Goal: Information Seeking & Learning: Understand process/instructions

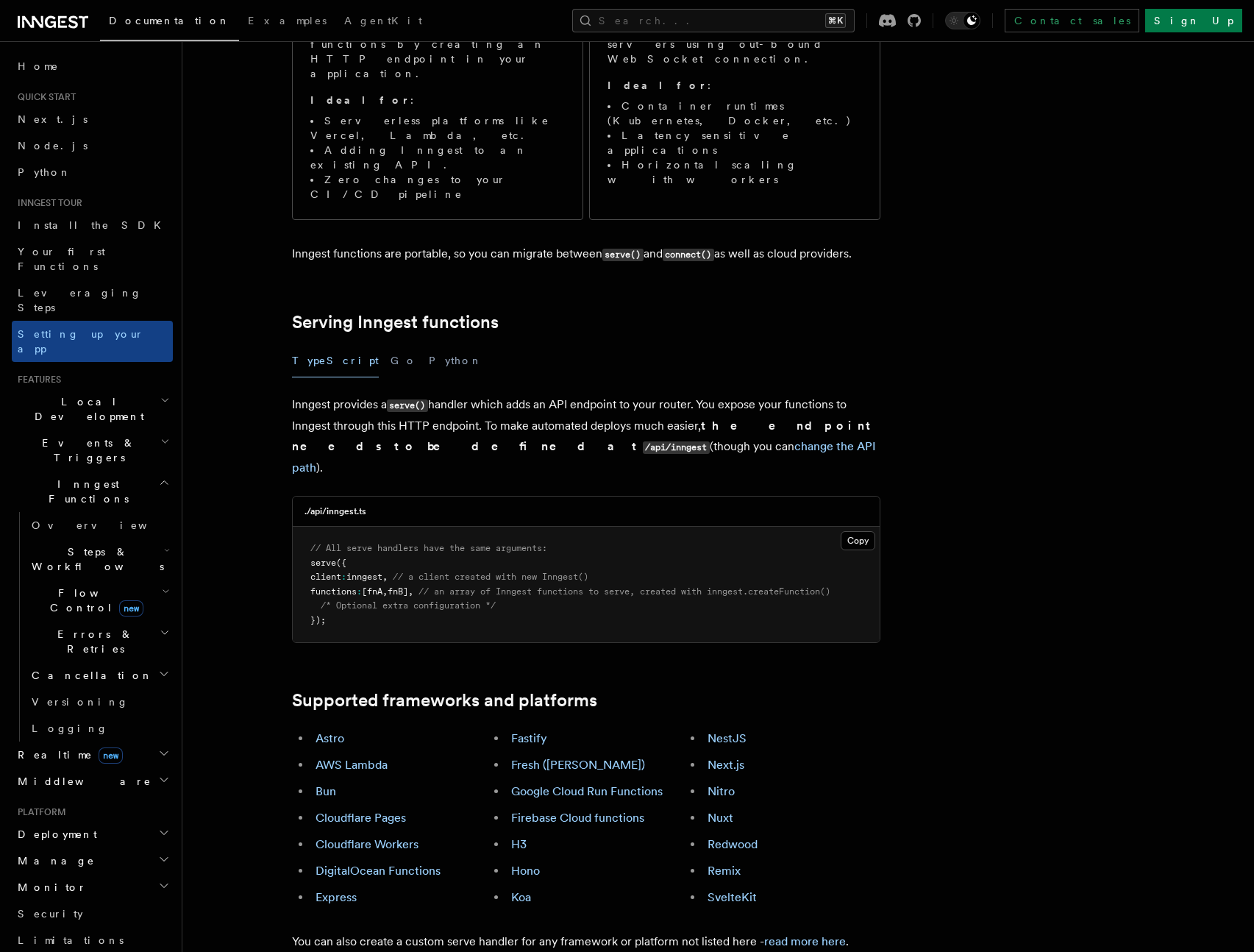
scroll to position [287, 0]
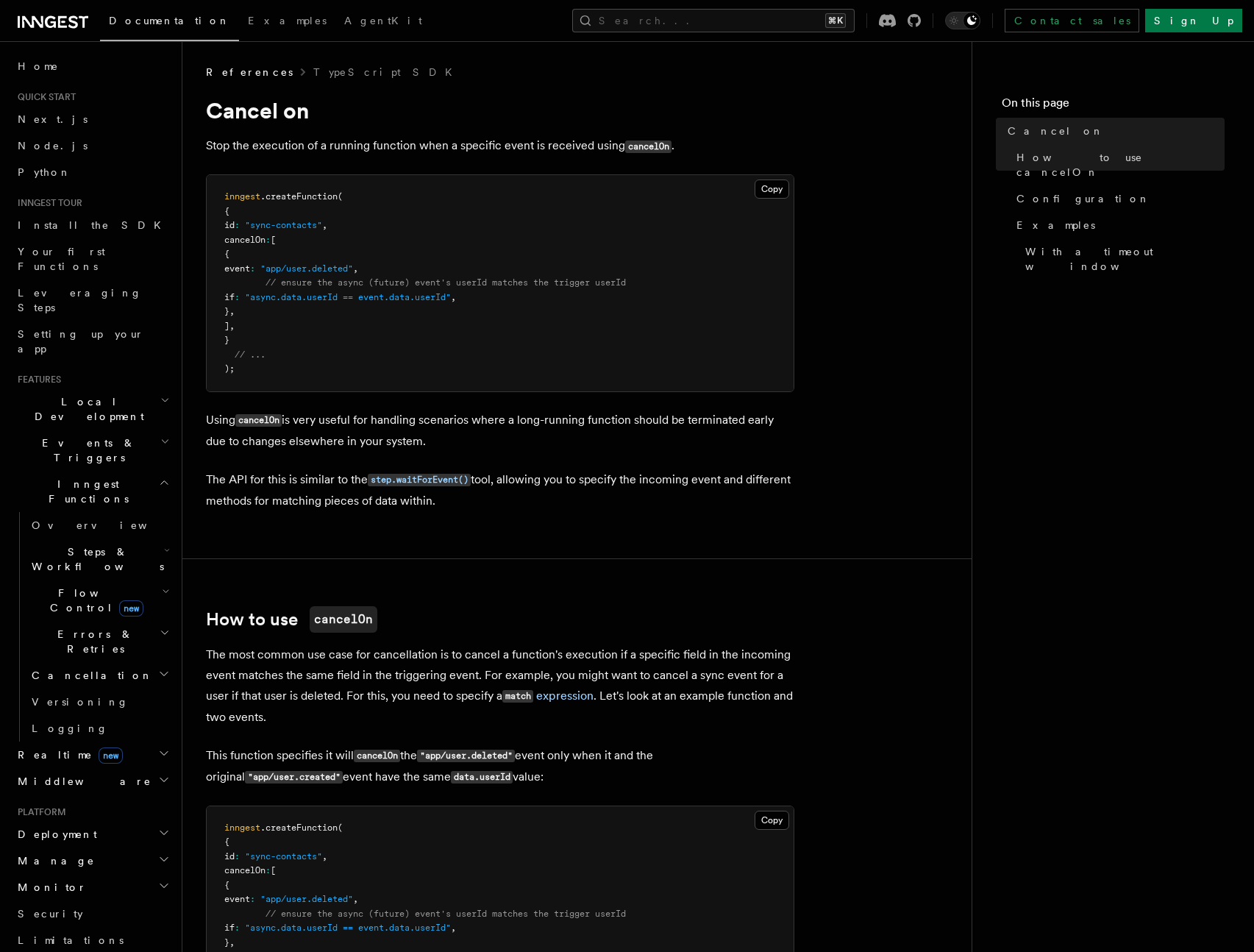
click at [371, 297] on span ""async.data.userId == event.data.userId"" at bounding box center [347, 297] width 206 height 10
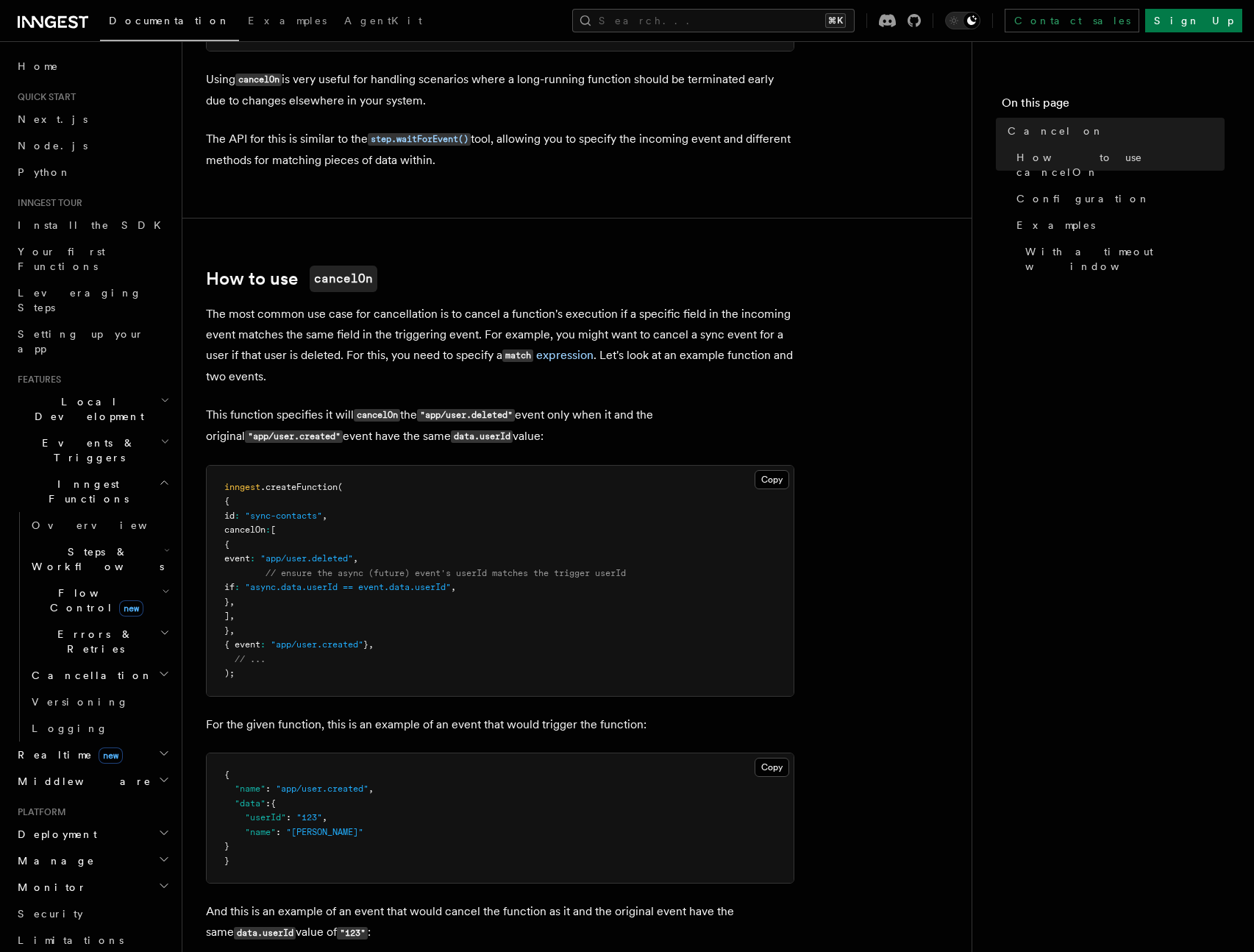
scroll to position [341, 0]
